Goal: Transaction & Acquisition: Purchase product/service

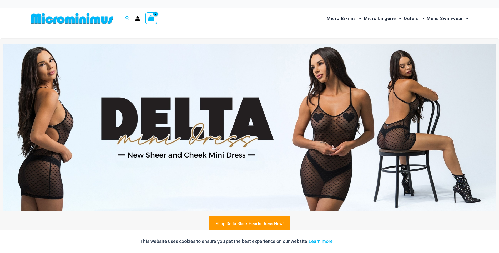
click at [226, 120] on img at bounding box center [249, 128] width 493 height 168
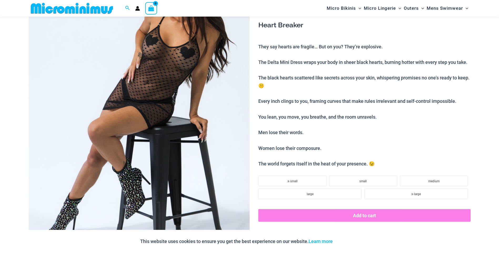
scroll to position [65, 0]
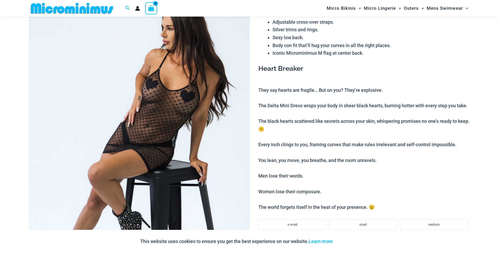
click at [162, 106] on img at bounding box center [139, 147] width 221 height 331
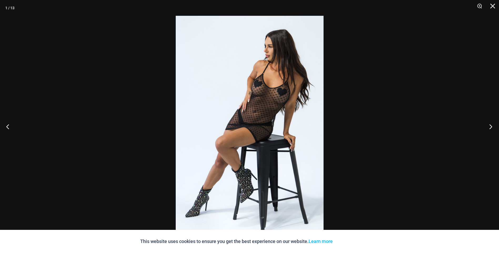
click at [491, 126] on button "Next" at bounding box center [489, 126] width 20 height 26
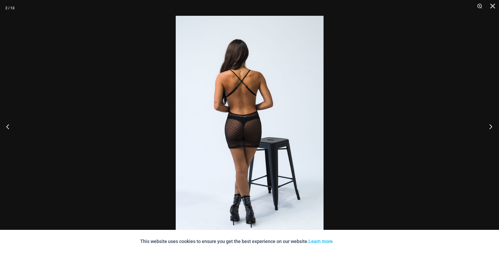
click at [490, 125] on button "Next" at bounding box center [489, 126] width 20 height 26
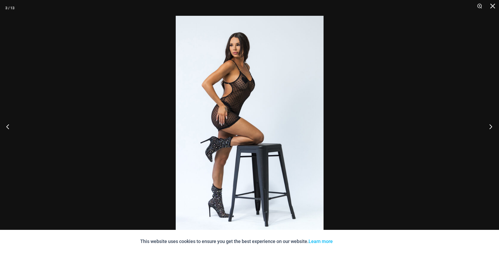
click at [490, 125] on button "Next" at bounding box center [489, 126] width 20 height 26
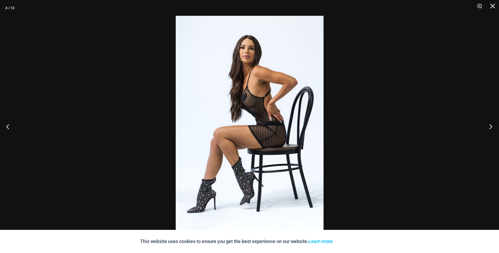
click at [490, 125] on button "Next" at bounding box center [489, 126] width 20 height 26
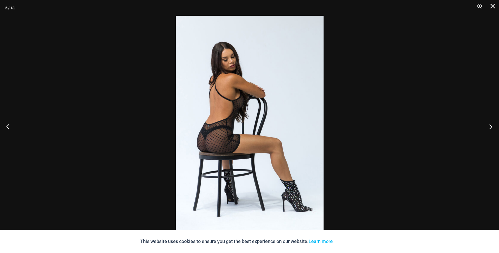
click at [490, 125] on button "Next" at bounding box center [489, 126] width 20 height 26
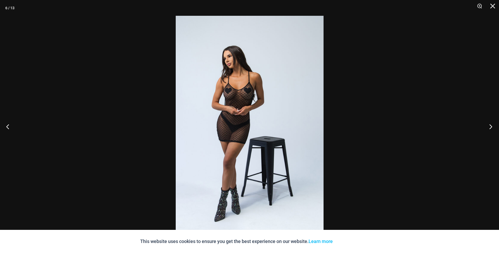
click at [490, 125] on button "Next" at bounding box center [489, 126] width 20 height 26
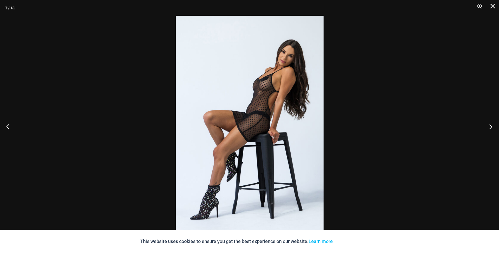
click at [490, 125] on button "Next" at bounding box center [489, 126] width 20 height 26
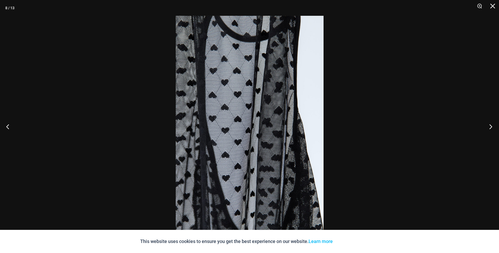
click at [490, 125] on button "Next" at bounding box center [489, 126] width 20 height 26
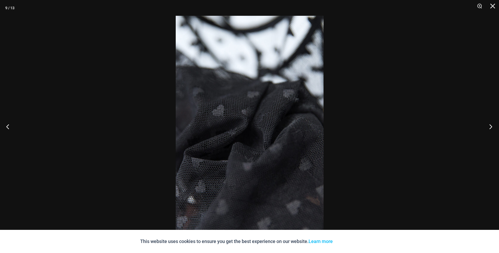
click at [490, 125] on button "Next" at bounding box center [489, 126] width 20 height 26
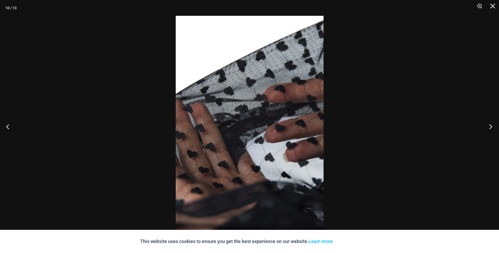
click at [490, 125] on button "Next" at bounding box center [489, 126] width 20 height 26
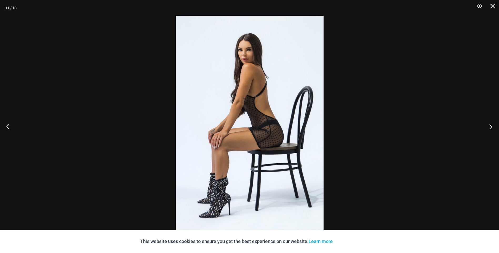
click at [490, 125] on button "Next" at bounding box center [489, 126] width 20 height 26
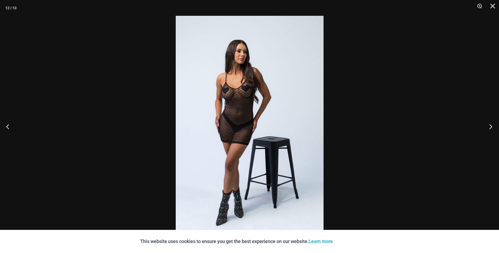
click at [490, 125] on button "Next" at bounding box center [489, 126] width 20 height 26
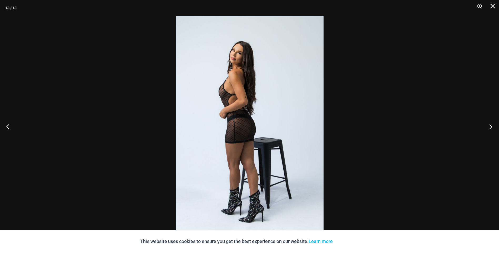
click at [490, 125] on button "Next" at bounding box center [489, 126] width 20 height 26
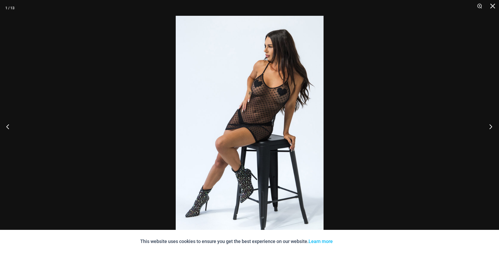
click at [490, 125] on button "Next" at bounding box center [489, 126] width 20 height 26
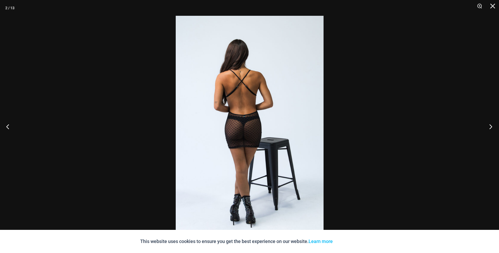
click at [490, 125] on button "Next" at bounding box center [489, 126] width 20 height 26
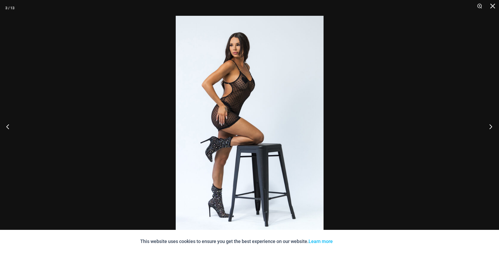
click at [490, 125] on button "Next" at bounding box center [489, 126] width 20 height 26
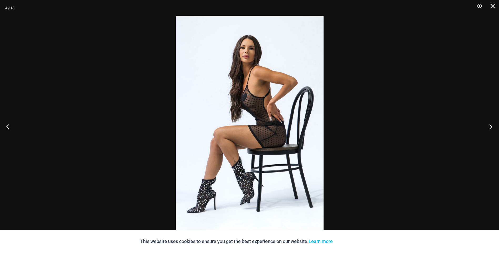
click at [490, 125] on button "Next" at bounding box center [489, 126] width 20 height 26
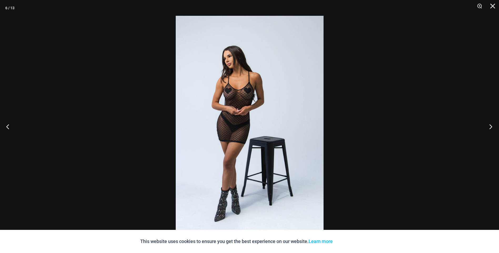
click at [490, 125] on button "Next" at bounding box center [489, 126] width 20 height 26
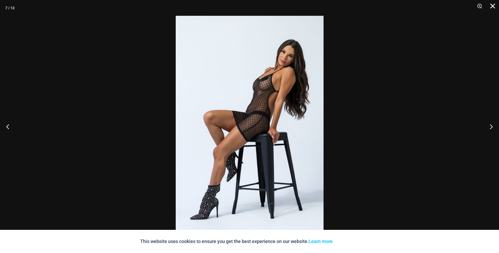
click at [492, 2] on button "Close" at bounding box center [490, 8] width 13 height 16
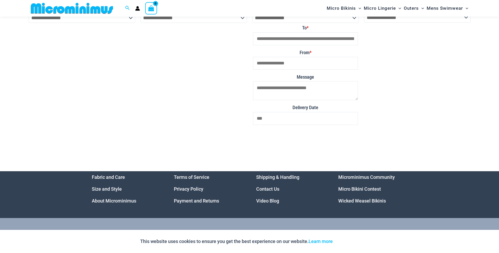
scroll to position [1573, 0]
